Goal: Check status: Check status

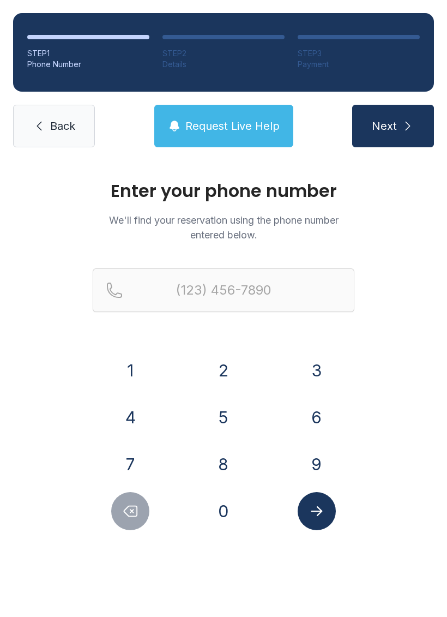
click at [320, 375] on button "3" at bounding box center [317, 370] width 38 height 38
click at [232, 423] on button "5" at bounding box center [223, 417] width 38 height 38
click at [230, 366] on button "2" at bounding box center [223, 370] width 38 height 38
click at [141, 424] on button "4" at bounding box center [130, 417] width 38 height 38
click at [212, 425] on button "5" at bounding box center [223, 417] width 38 height 38
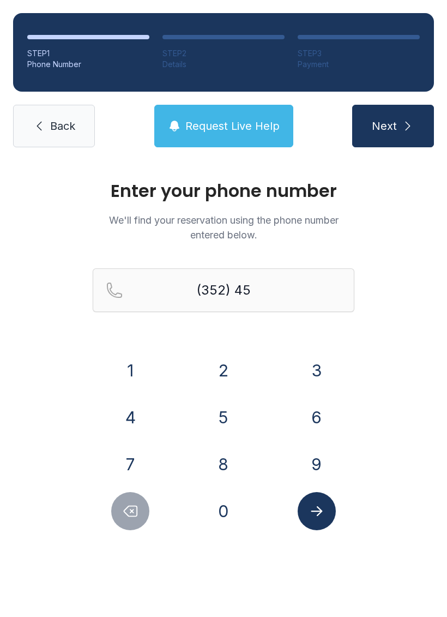
click at [219, 421] on button "5" at bounding box center [223, 417] width 38 height 38
click at [142, 360] on button "1" at bounding box center [130, 370] width 38 height 38
click at [223, 469] on button "8" at bounding box center [223, 464] width 38 height 38
click at [228, 374] on button "2" at bounding box center [223, 370] width 38 height 38
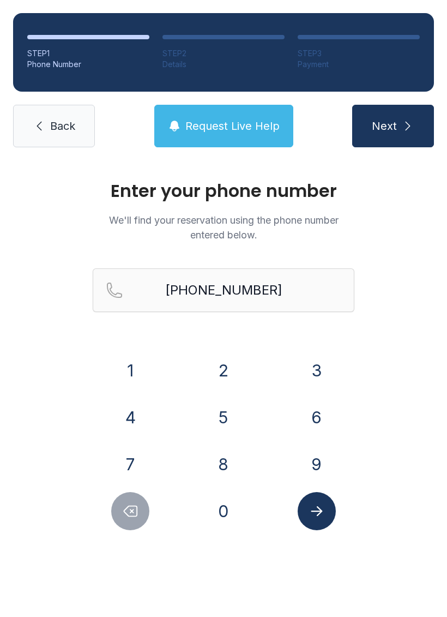
click at [312, 521] on button "Submit lookup form" at bounding box center [317, 511] width 38 height 38
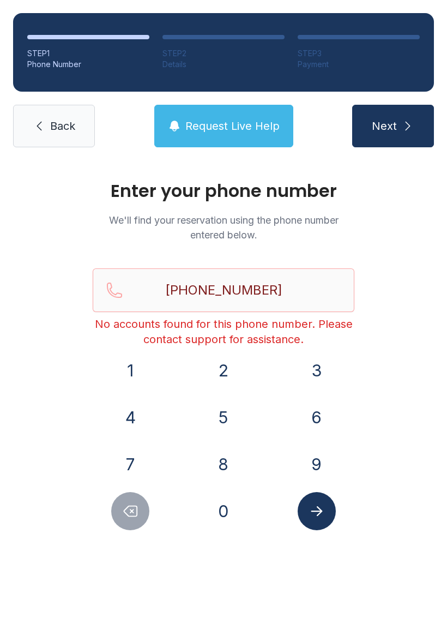
click at [255, 119] on span "Request Live Help" at bounding box center [232, 125] width 94 height 15
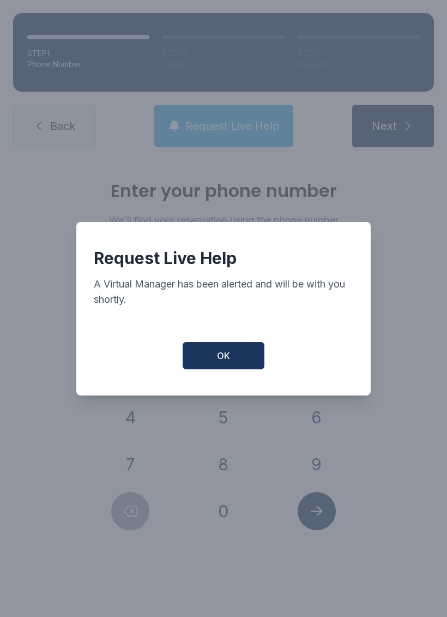
click at [218, 359] on span "OK" at bounding box center [223, 355] width 13 height 13
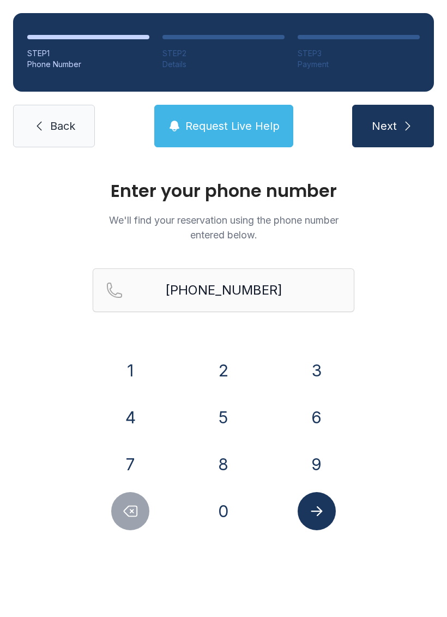
click at [318, 370] on button "3" at bounding box center [317, 370] width 38 height 38
click at [308, 378] on button "3" at bounding box center [317, 370] width 38 height 38
click at [121, 509] on button "Delete number" at bounding box center [130, 511] width 38 height 38
click at [121, 508] on button "Delete number" at bounding box center [130, 511] width 38 height 38
click at [124, 523] on button "Delete number" at bounding box center [130, 511] width 38 height 38
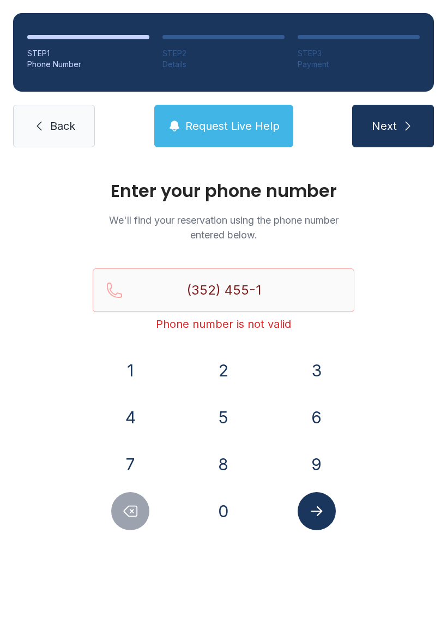
click at [124, 523] on button "Delete number" at bounding box center [130, 511] width 38 height 38
click at [121, 503] on button "Delete number" at bounding box center [130, 511] width 38 height 38
click at [120, 503] on button "Delete number" at bounding box center [130, 511] width 38 height 38
click at [118, 504] on button "Delete number" at bounding box center [130, 511] width 38 height 38
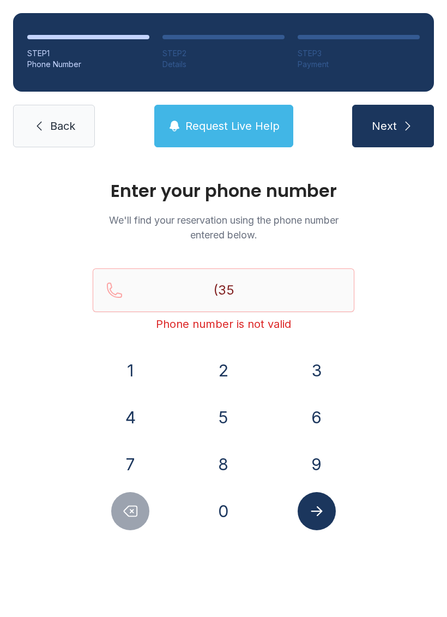
click at [117, 498] on button "Delete number" at bounding box center [130, 511] width 38 height 38
type input "(3"
click at [117, 498] on button "Delete number" at bounding box center [130, 511] width 38 height 38
click at [116, 499] on button "Delete number" at bounding box center [130, 511] width 38 height 38
click at [320, 368] on button "3" at bounding box center [317, 370] width 38 height 38
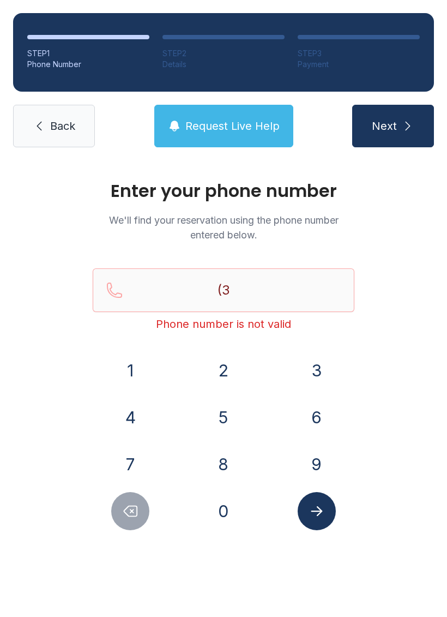
click at [217, 515] on button "0" at bounding box center [223, 511] width 38 height 38
click at [225, 415] on button "5" at bounding box center [223, 417] width 38 height 38
click at [210, 474] on button "8" at bounding box center [223, 464] width 38 height 38
click at [316, 372] on button "3" at bounding box center [317, 370] width 38 height 38
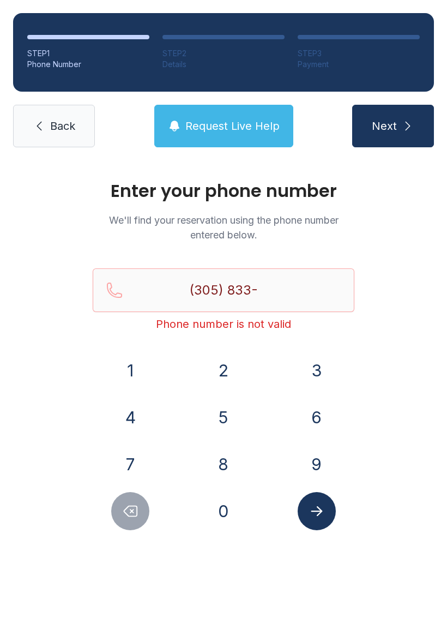
click at [303, 423] on button "6" at bounding box center [317, 417] width 38 height 38
click at [133, 465] on button "7" at bounding box center [130, 464] width 38 height 38
click at [326, 420] on button "6" at bounding box center [317, 417] width 38 height 38
click at [312, 510] on icon "Submit lookup form" at bounding box center [317, 511] width 16 height 16
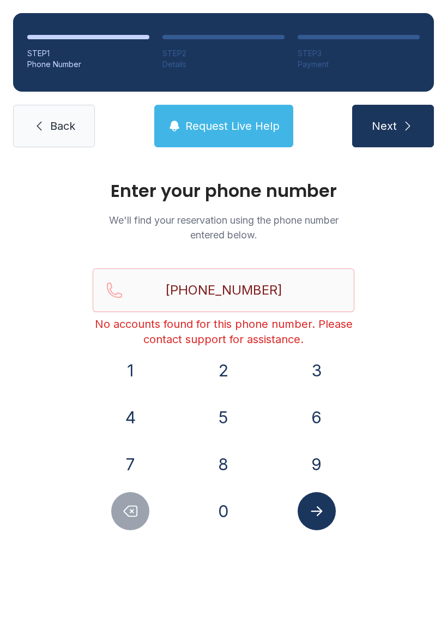
click at [117, 523] on button "Delete number" at bounding box center [130, 511] width 38 height 38
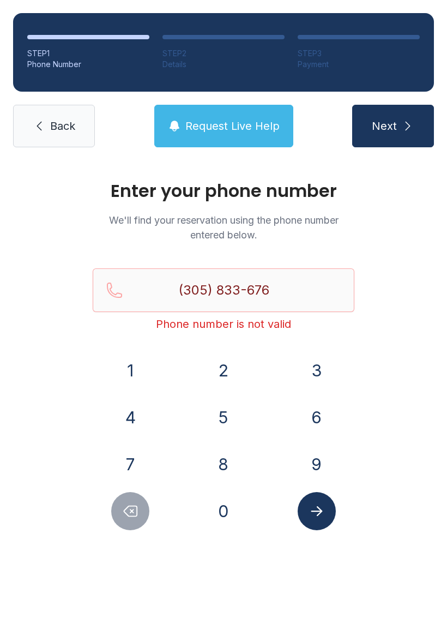
click at [117, 522] on button "Delete number" at bounding box center [130, 511] width 38 height 38
click at [123, 517] on icon "Delete number" at bounding box center [130, 511] width 16 height 16
click at [120, 519] on button "Delete number" at bounding box center [130, 511] width 38 height 38
click at [120, 518] on button "Delete number" at bounding box center [130, 511] width 38 height 38
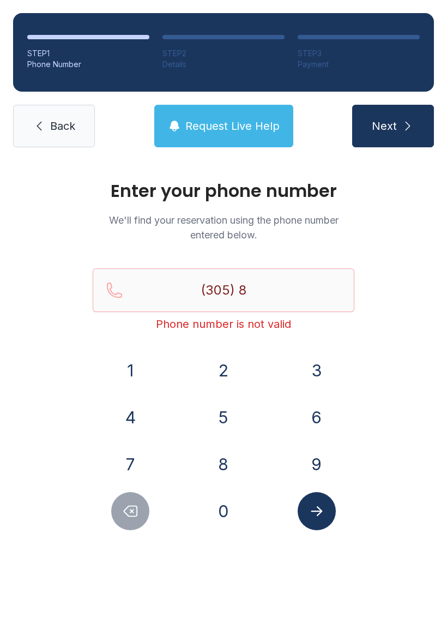
click at [116, 511] on button "Delete number" at bounding box center [130, 511] width 38 height 38
click at [118, 511] on button "Delete number" at bounding box center [130, 511] width 38 height 38
type input "(3"
click at [117, 511] on button "Delete number" at bounding box center [130, 511] width 38 height 38
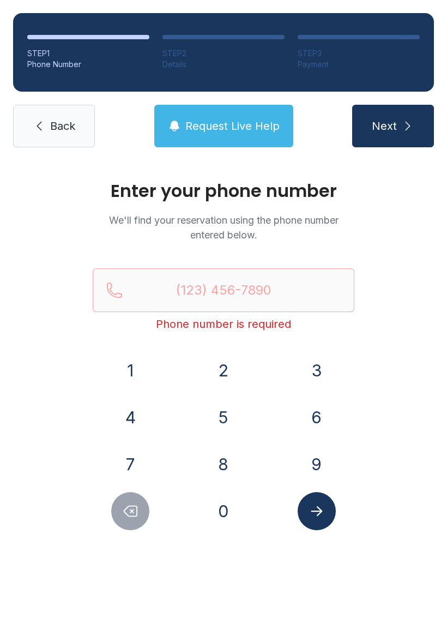
click at [113, 505] on button "Delete number" at bounding box center [130, 511] width 38 height 38
